Goal: Complete application form: Complete application form

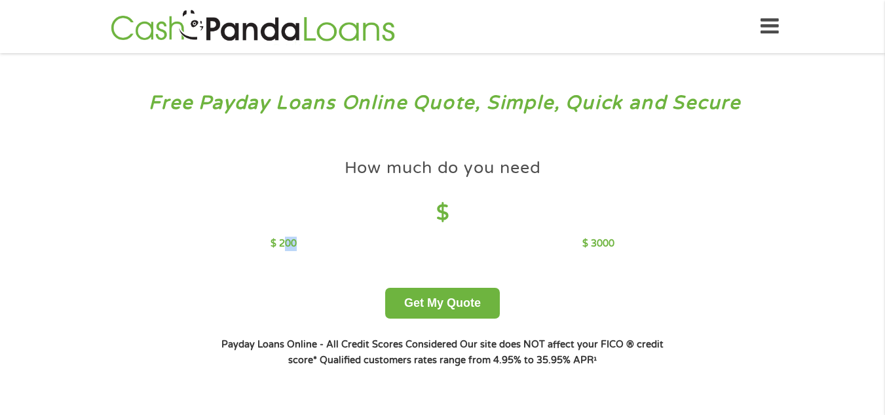
drag, startPoint x: 287, startPoint y: 244, endPoint x: 381, endPoint y: 241, distance: 94.4
click at [381, 241] on div "$ 200 $ 3000" at bounding box center [443, 244] width 344 height 14
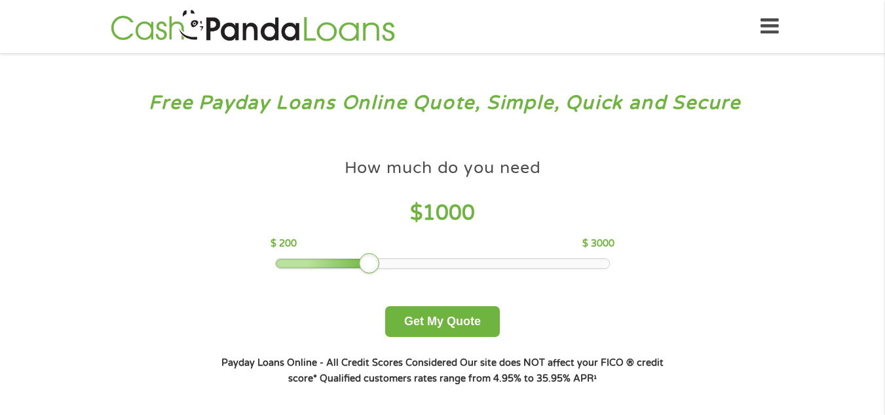
click at [366, 267] on div at bounding box center [369, 263] width 21 height 21
click at [433, 324] on button "Get My Quote" at bounding box center [442, 321] width 115 height 31
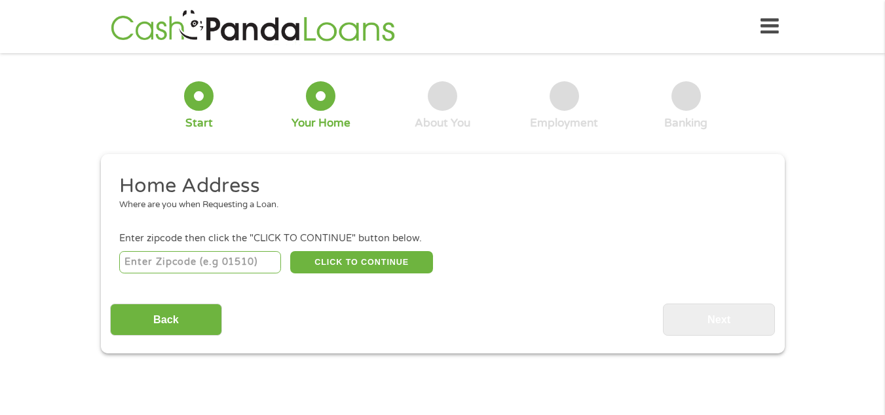
click at [232, 263] on input "number" at bounding box center [200, 262] width 162 height 22
type input "37601"
click at [361, 259] on button "CLICK TO CONTINUE" at bounding box center [361, 262] width 143 height 22
type input "37601"
type input "Johnson City"
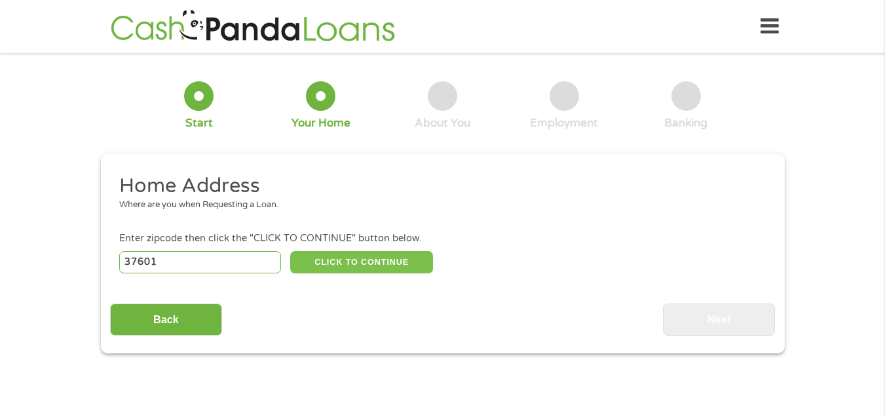
select select "[US_STATE]"
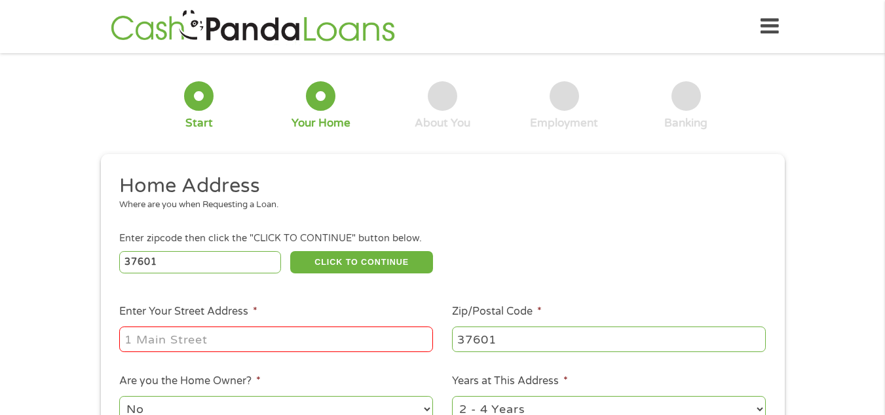
click at [309, 344] on input "Enter Your Street Address *" at bounding box center [276, 338] width 314 height 25
type input "131 Elizabeth Ann Dr"
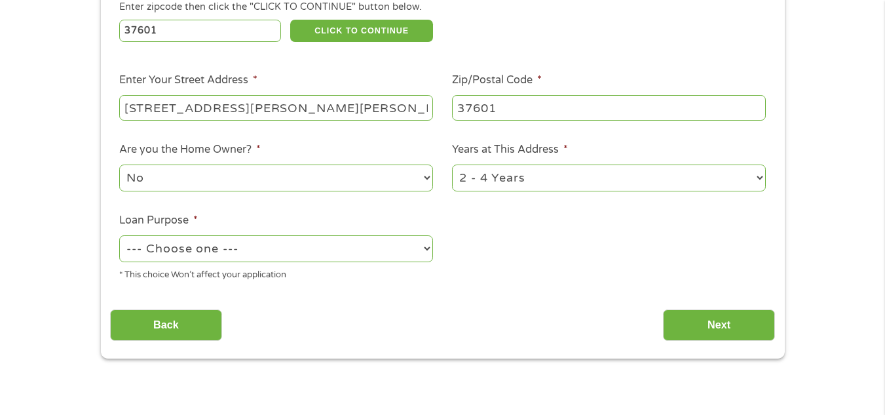
scroll to position [239, 0]
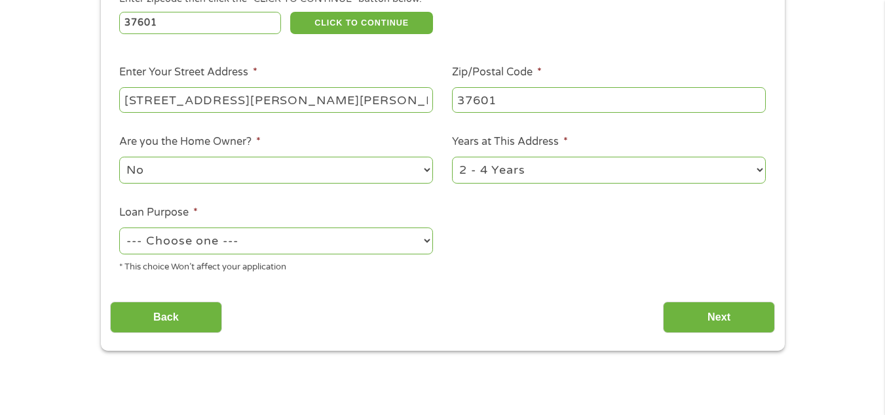
click at [405, 170] on select "No Yes" at bounding box center [276, 170] width 314 height 27
select select "yes"
click at [119, 157] on select "No Yes" at bounding box center [276, 170] width 314 height 27
click at [387, 244] on select "--- Choose one --- Pay Bills Debt Consolidation Home Improvement Major Purchase…" at bounding box center [276, 240] width 314 height 27
select select "shorttermcash"
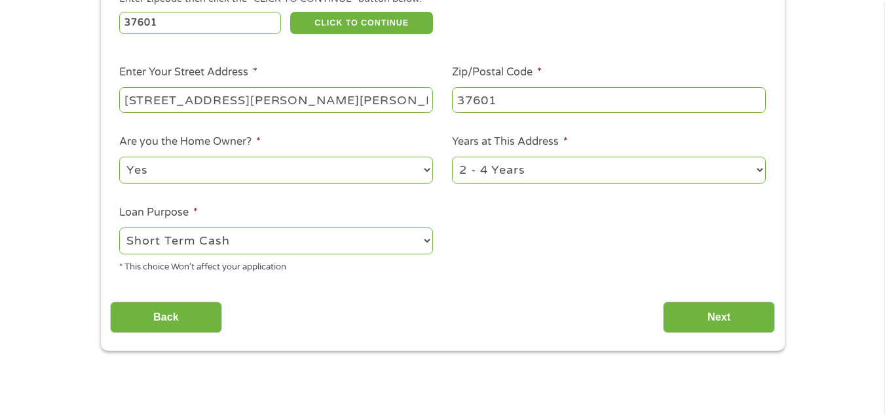
click at [119, 227] on select "--- Choose one --- Pay Bills Debt Consolidation Home Improvement Major Purchase…" at bounding box center [276, 240] width 314 height 27
click at [729, 321] on input "Next" at bounding box center [719, 317] width 112 height 32
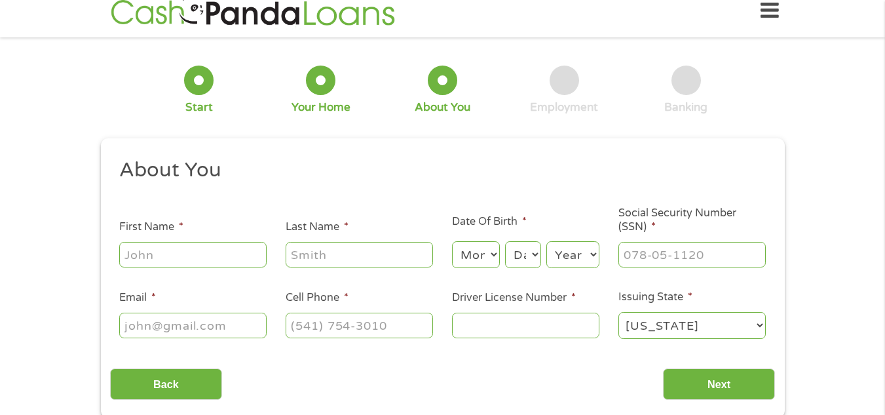
scroll to position [0, 0]
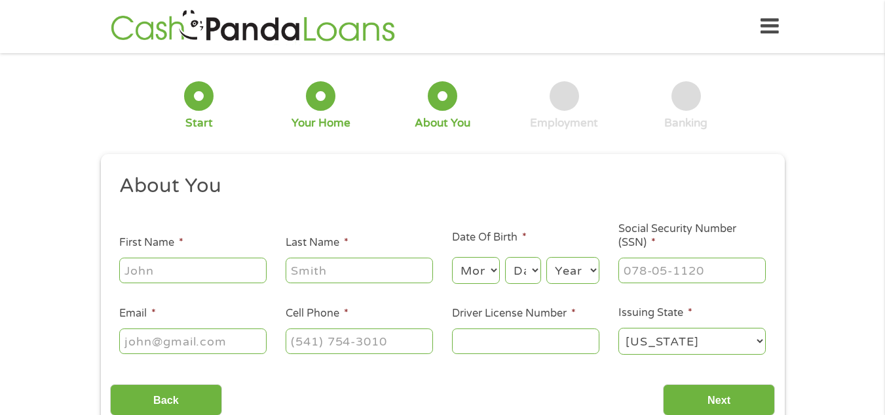
click at [213, 266] on input "First Name *" at bounding box center [192, 270] width 147 height 25
type input "James"
type input "Harvey"
type input "6785576561"
select select "[US_STATE]"
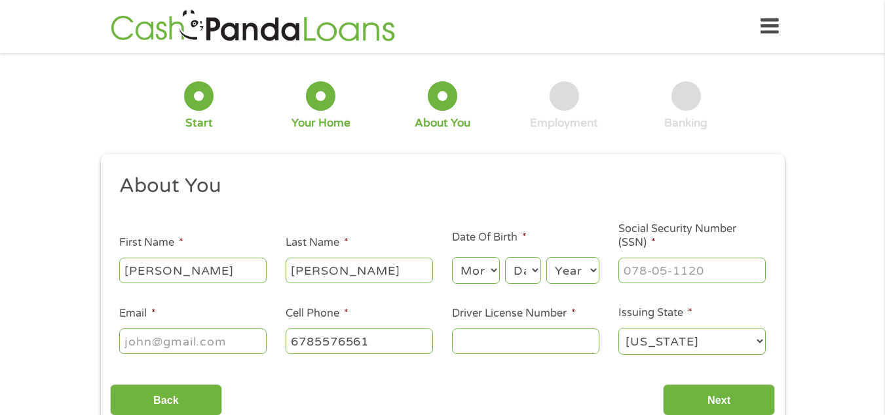
type input "(678) 557-6561"
click at [490, 279] on select "Month 1 2 3 4 5 6 7 8 9 10 11 12" at bounding box center [476, 270] width 48 height 27
select select "12"
click at [452, 257] on select "Month 1 2 3 4 5 6 7 8 9 10 11 12" at bounding box center [476, 270] width 48 height 27
click at [515, 268] on select "Day 1 2 3 4 5 6 7 8 9 10 11 12 13 14 15 16 17 18 19 20 21 22 23 24 25 26 27 28 …" at bounding box center [522, 270] width 35 height 27
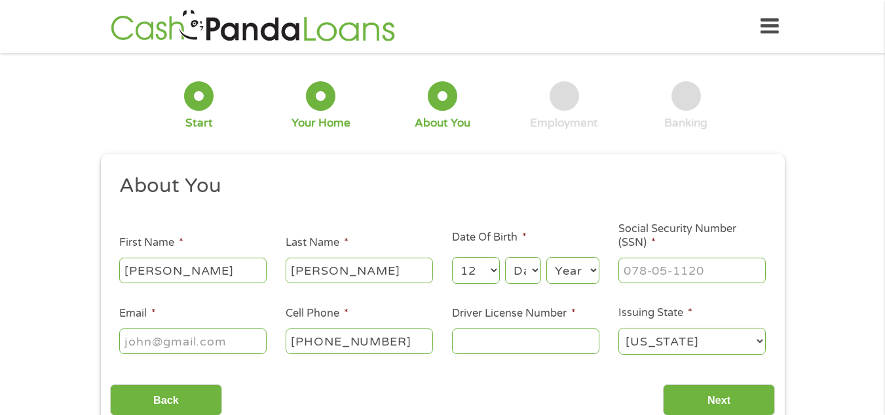
select select "5"
click at [505, 257] on select "Day 1 2 3 4 5 6 7 8 9 10 11 12 13 14 15 16 17 18 19 20 21 22 23 24 25 26 27 28 …" at bounding box center [522, 270] width 35 height 27
click at [588, 277] on select "Year 2007 2006 2005 2004 2003 2002 2001 2000 1999 1998 1997 1996 1995 1994 1993…" at bounding box center [573, 270] width 53 height 27
select select "1964"
click at [547, 257] on select "Year 2007 2006 2005 2004 2003 2002 2001 2000 1999 1998 1997 1996 1995 1994 1993…" at bounding box center [573, 270] width 53 height 27
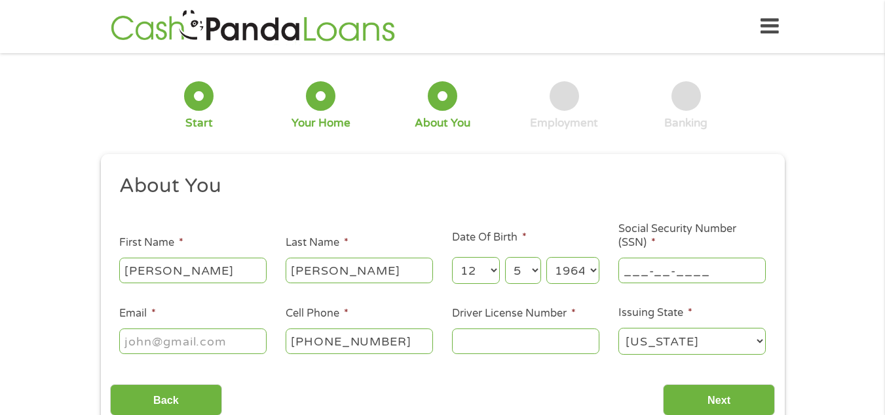
click at [661, 278] on input "___-__-____" at bounding box center [692, 270] width 147 height 25
type input "416-11-6676"
type input "jmharv2010@gmail.com"
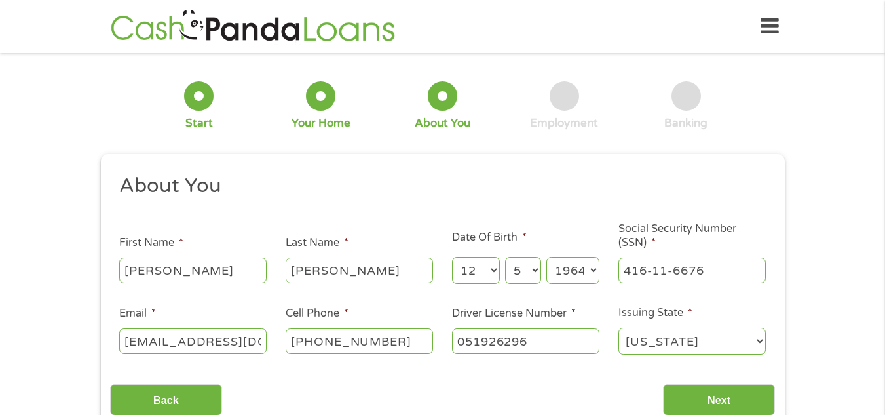
type input "051926296"
click at [740, 411] on input "Next" at bounding box center [719, 400] width 112 height 32
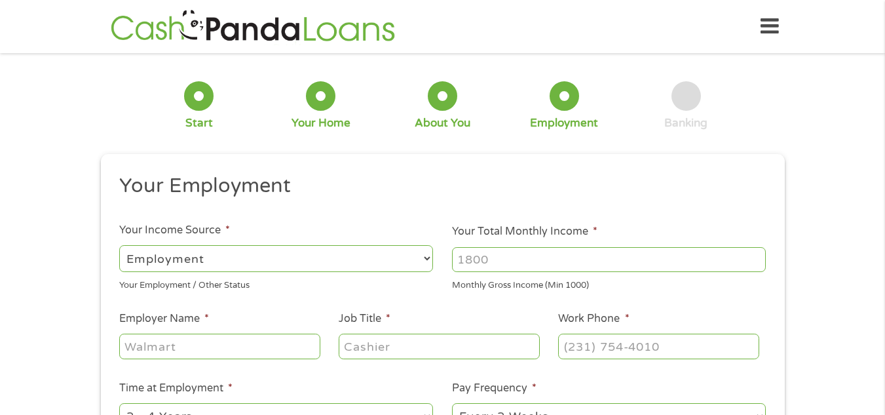
scroll to position [5, 5]
click at [496, 257] on input "Your Total Monthly Income *" at bounding box center [609, 259] width 314 height 25
type input "5300"
click at [278, 334] on input "Employer Name *" at bounding box center [219, 346] width 201 height 25
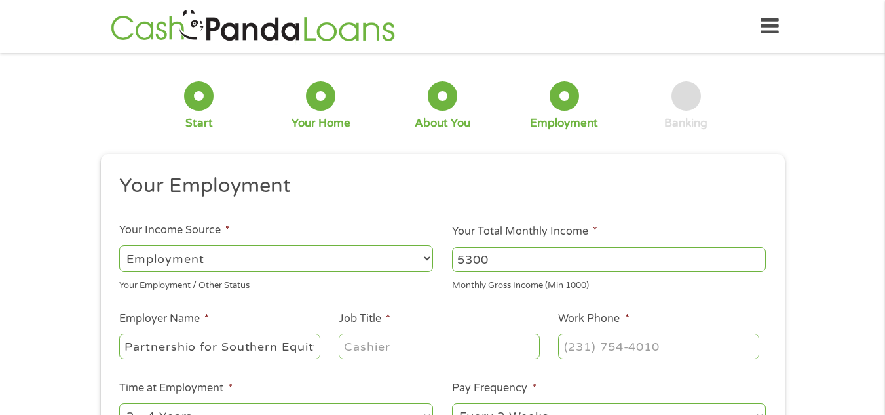
click at [194, 350] on input "Partnershio for Southern Equity" at bounding box center [219, 346] width 201 height 25
type input "Partnership for Southern Equity"
type input "M"
type input "Communications Manager"
type input "(678) 383-7774"
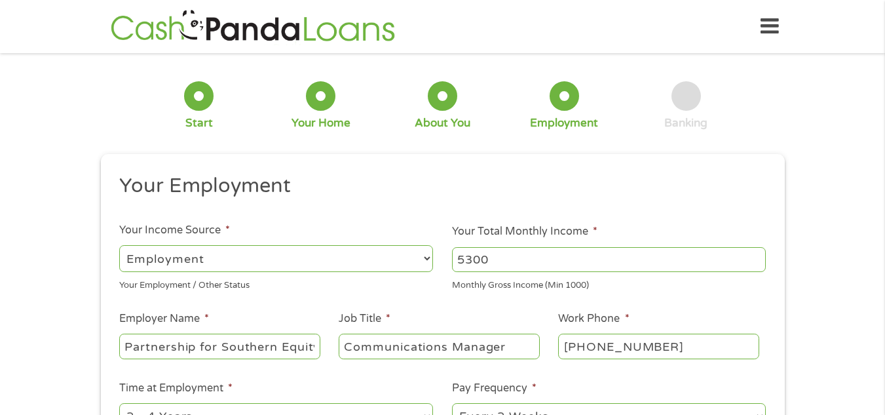
scroll to position [15, 0]
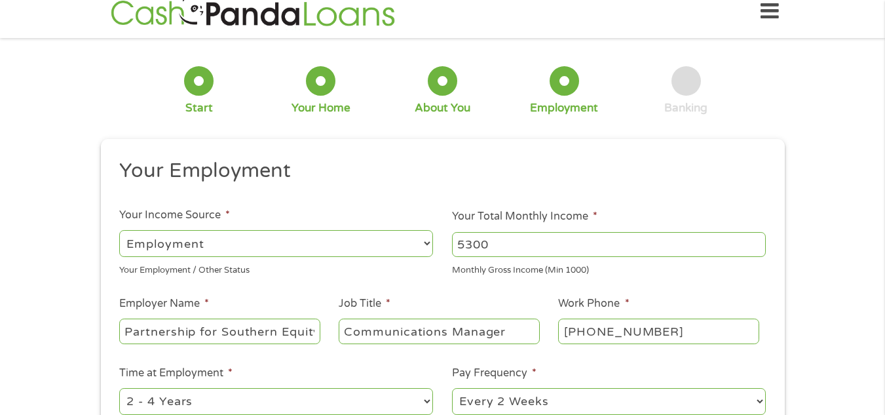
click at [426, 400] on select "--- Choose one --- 1 Year or less 1 - 2 Years 2 - 4 Years Over 4 Years" at bounding box center [276, 401] width 314 height 27
select select "60months"
click at [119, 388] on select "--- Choose one --- 1 Year or less 1 - 2 Years 2 - 4 Years Over 4 Years" at bounding box center [276, 401] width 314 height 27
click at [559, 410] on select "--- Choose one --- Every 2 Weeks Every Week Monthly Semi-Monthly" at bounding box center [609, 401] width 314 height 27
click at [452, 388] on select "--- Choose one --- Every 2 Weeks Every Week Monthly Semi-Monthly" at bounding box center [609, 401] width 314 height 27
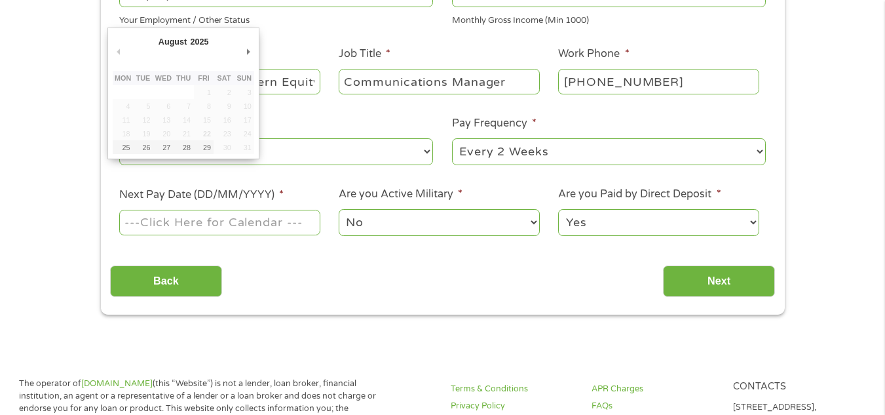
scroll to position [280, 0]
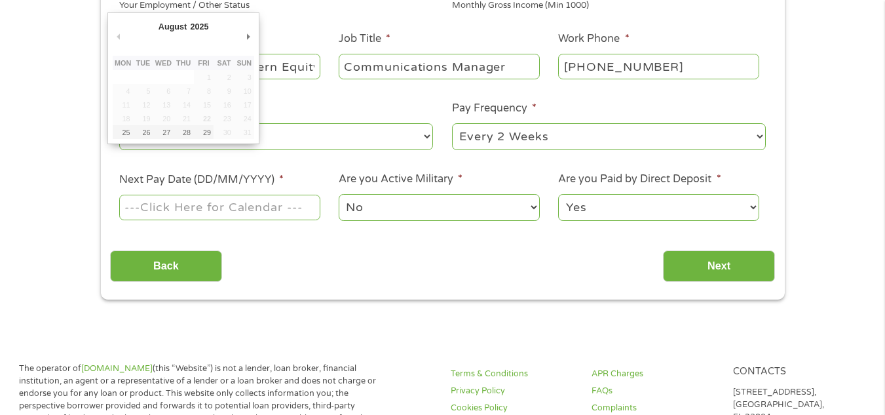
click at [289, 204] on input "Next Pay Date (DD/MM/YYYY) *" at bounding box center [219, 207] width 201 height 25
type input "27/08/2025"
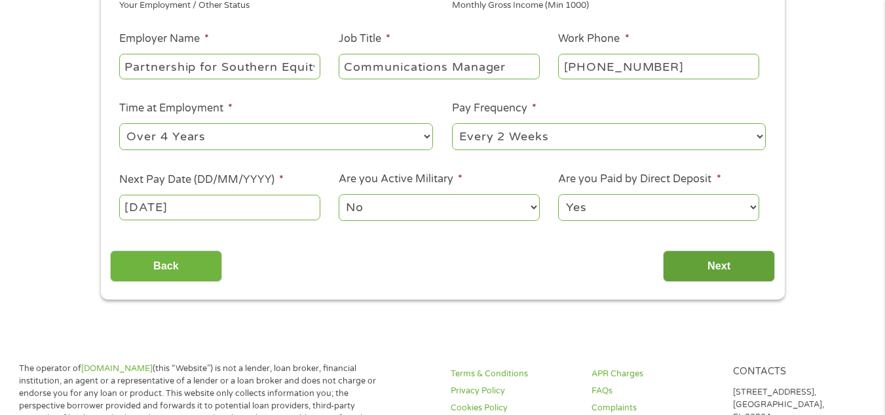
click at [712, 267] on input "Next" at bounding box center [719, 266] width 112 height 32
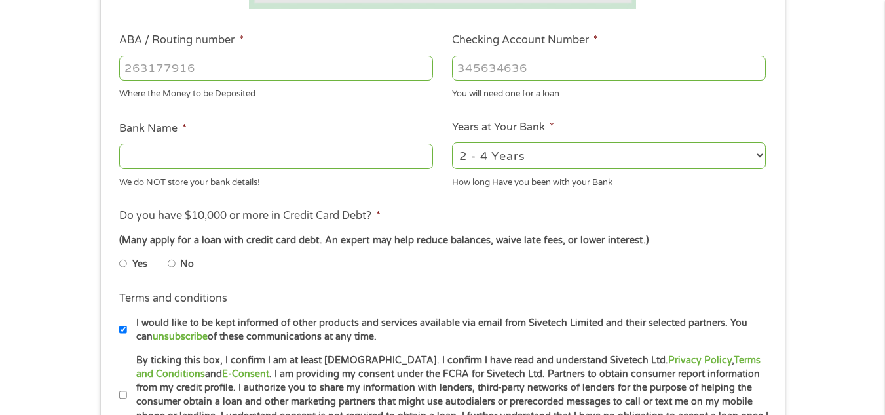
scroll to position [382, 0]
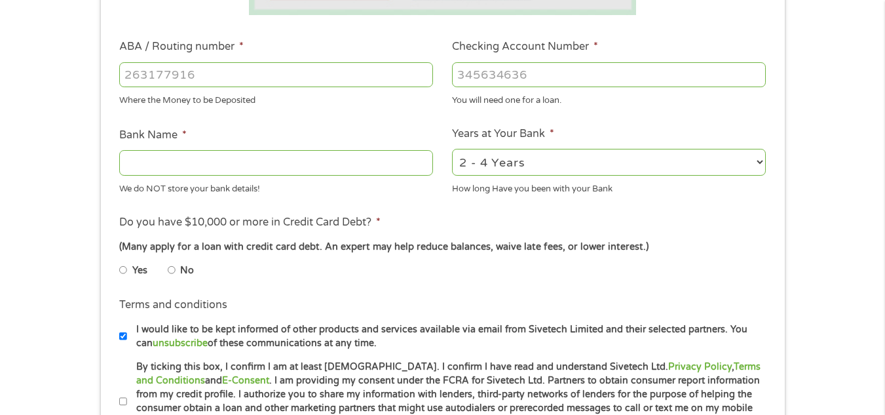
click at [296, 87] on input "ABA / Routing number *" at bounding box center [276, 74] width 314 height 25
type input "314972853"
type input "WOODFOREST NATIONAL BANK"
type input "314972853"
type input "8289033170"
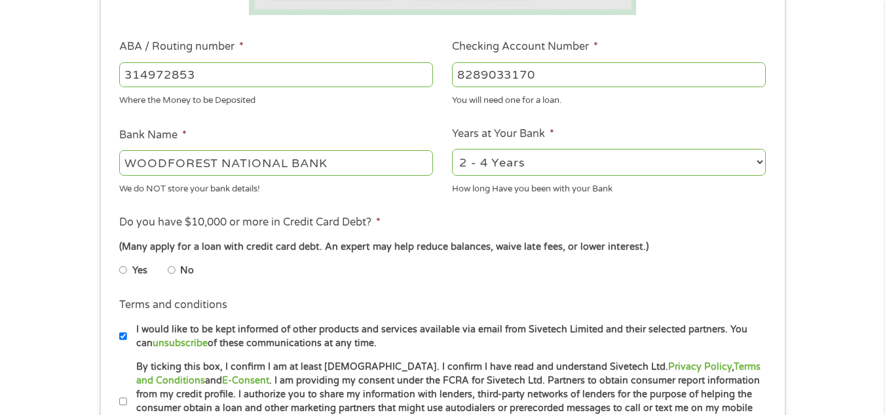
click at [175, 271] on input "No" at bounding box center [172, 270] width 8 height 21
radio input "true"
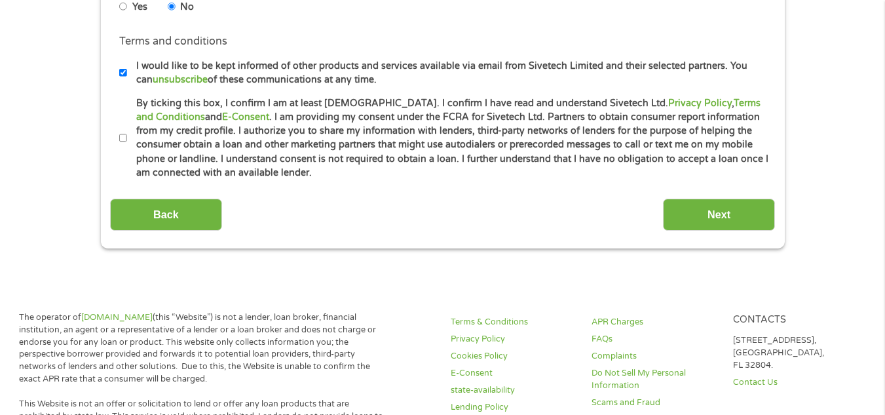
scroll to position [649, 0]
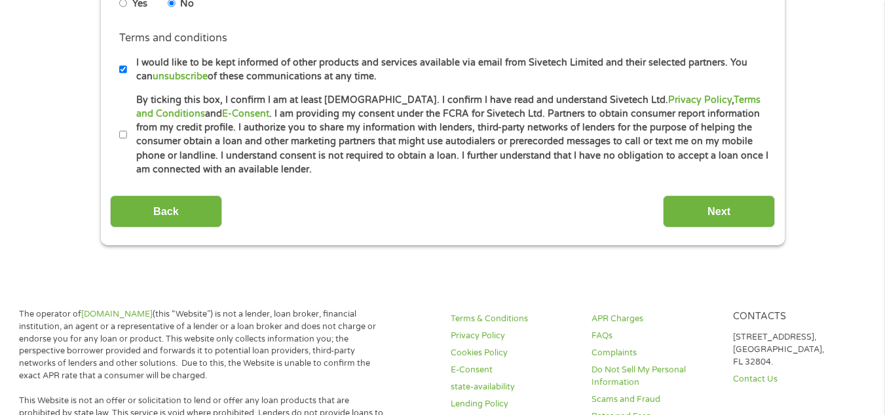
click at [120, 69] on input "I would like to be kept informed of other products and services available via e…" at bounding box center [123, 69] width 8 height 21
checkbox input "false"
click at [125, 134] on input "By ticking this box, I confirm I am at least 18 years old. I confirm I have rea…" at bounding box center [123, 135] width 8 height 21
checkbox input "true"
click at [714, 206] on input "Next" at bounding box center [719, 211] width 112 height 32
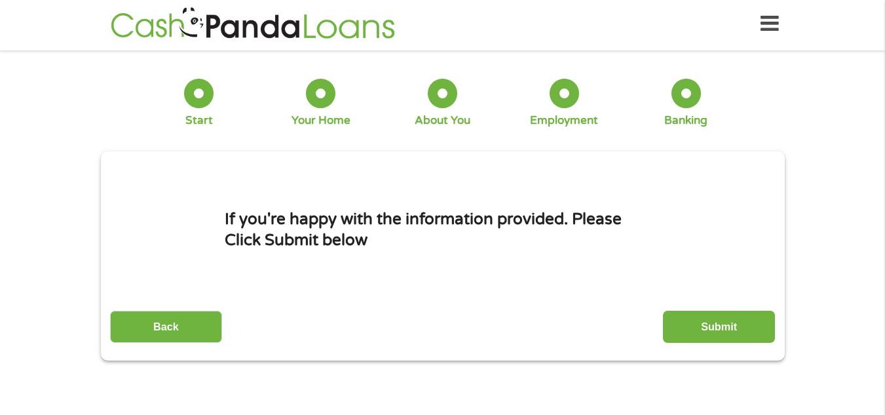
scroll to position [0, 0]
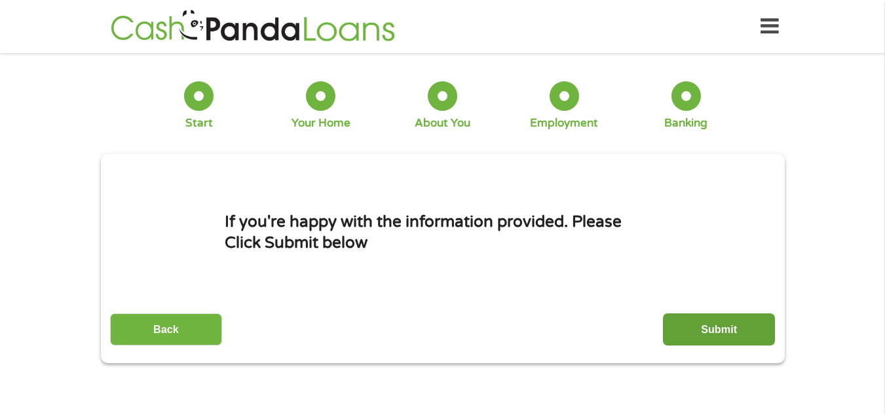
click at [742, 327] on input "Submit" at bounding box center [719, 329] width 112 height 32
